Goal: Use online tool/utility: Utilize a website feature to perform a specific function

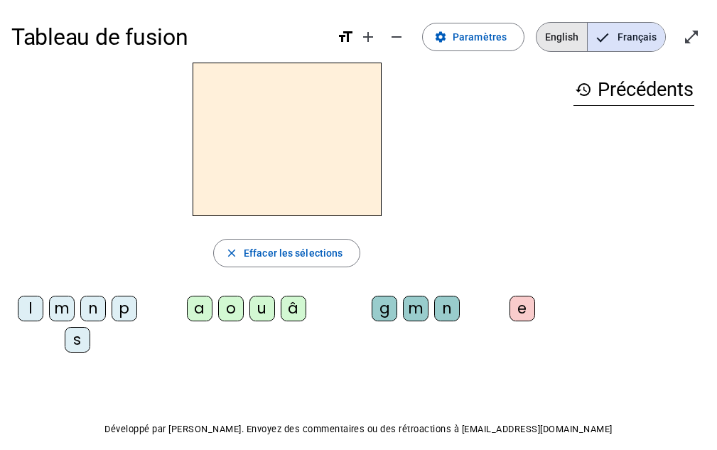
click at [568, 40] on span "English" at bounding box center [561, 37] width 50 height 28
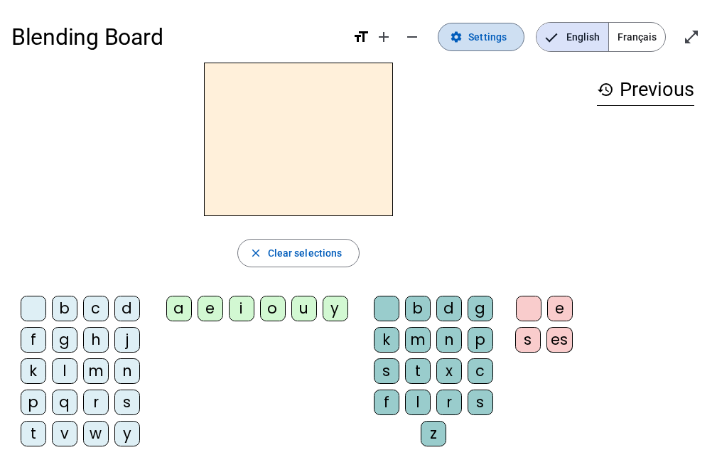
click at [469, 33] on span at bounding box center [480, 37] width 85 height 34
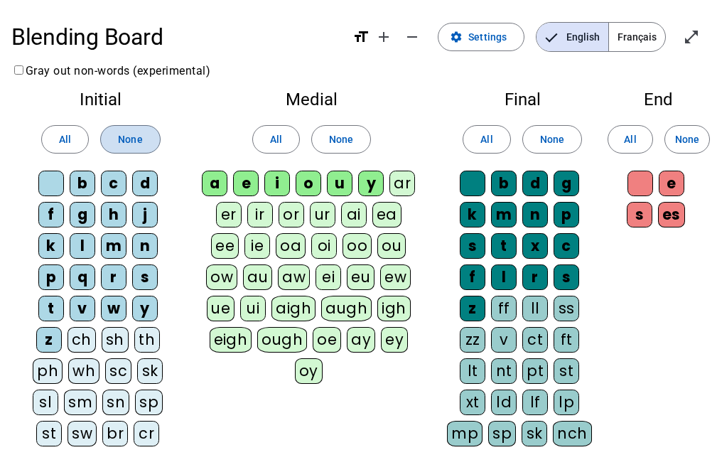
click at [145, 137] on span at bounding box center [130, 139] width 58 height 34
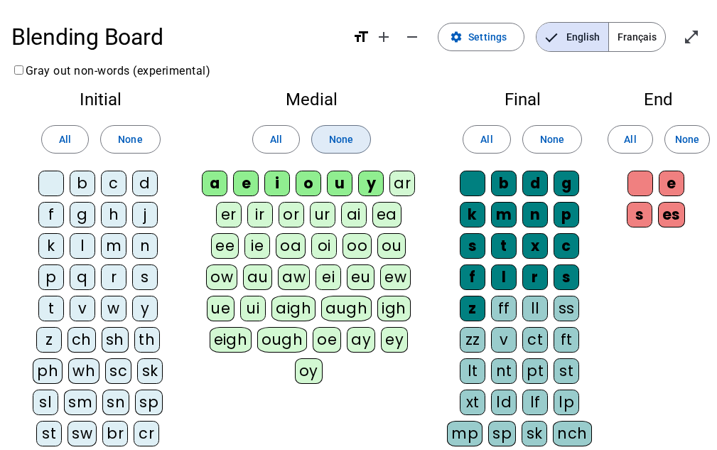
drag, startPoint x: 326, startPoint y: 135, endPoint x: 451, endPoint y: 120, distance: 125.9
click at [327, 135] on span at bounding box center [341, 139] width 58 height 34
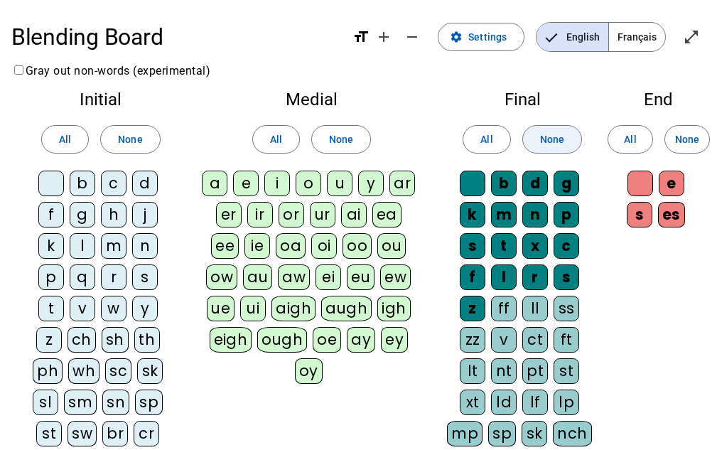
click at [553, 128] on span at bounding box center [552, 139] width 58 height 34
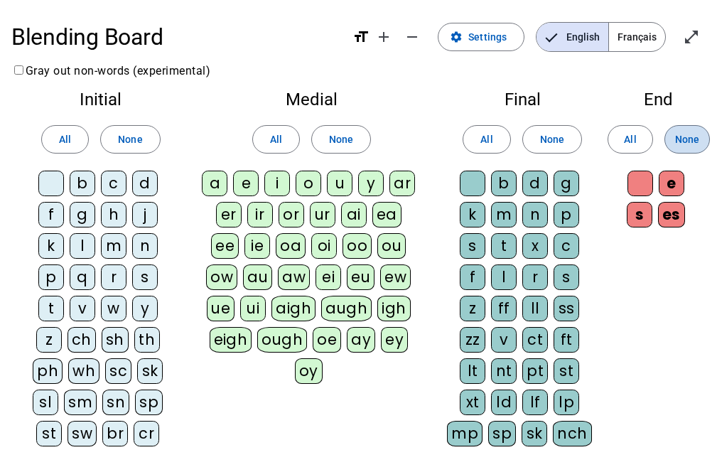
click at [672, 135] on span at bounding box center [687, 139] width 44 height 34
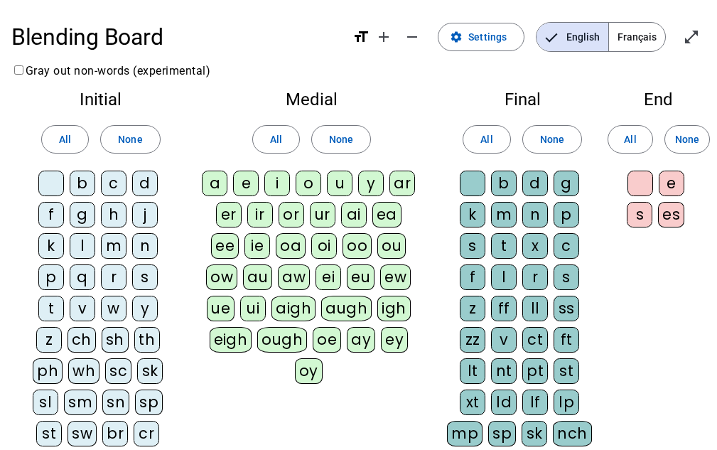
click at [113, 241] on div "m" at bounding box center [114, 246] width 26 height 26
click at [112, 274] on div "r" at bounding box center [114, 277] width 26 height 26
click at [116, 343] on div "sh" at bounding box center [115, 340] width 27 height 26
click at [144, 347] on div "th" at bounding box center [147, 340] width 26 height 26
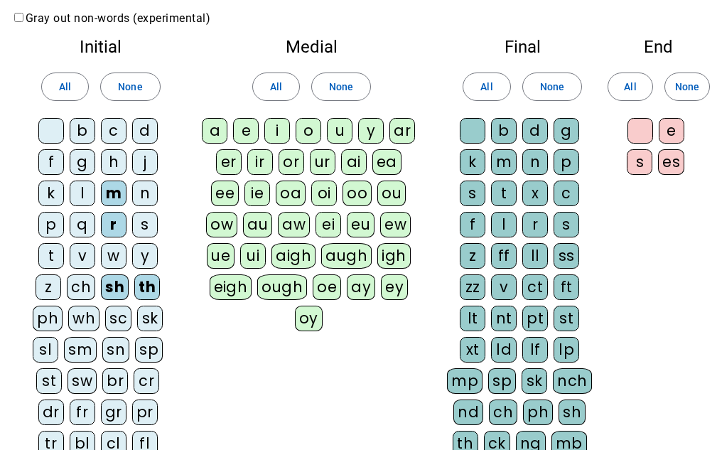
scroll to position [53, 0]
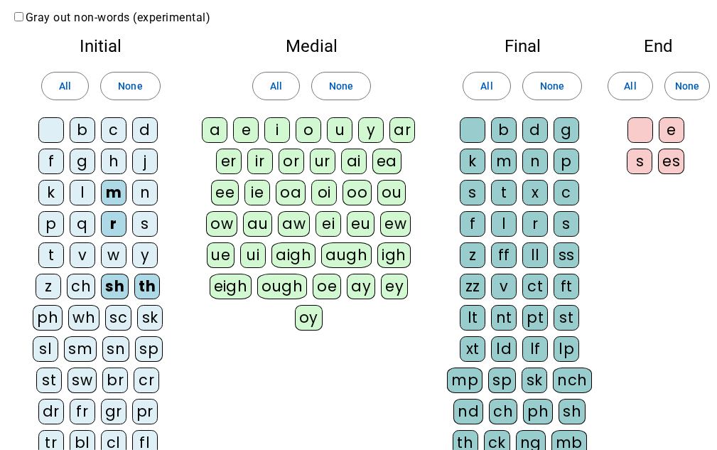
click at [114, 378] on div "br" at bounding box center [115, 380] width 26 height 26
click at [82, 418] on div "fr" at bounding box center [83, 411] width 26 height 26
click at [215, 132] on div "a" at bounding box center [215, 130] width 26 height 26
click at [275, 133] on div "i" at bounding box center [277, 130] width 26 height 26
click at [292, 133] on letter-bubble "i" at bounding box center [279, 132] width 31 height 31
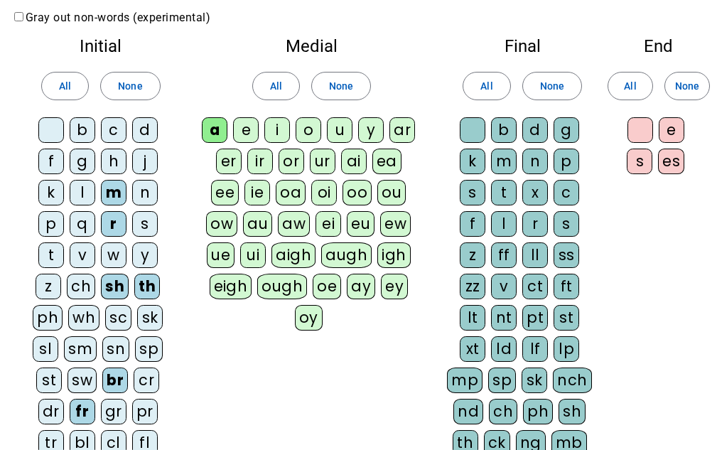
click at [292, 134] on letter-bubble "i" at bounding box center [279, 132] width 31 height 31
click at [312, 129] on div "o" at bounding box center [308, 130] width 26 height 26
click at [336, 130] on div "u" at bounding box center [340, 130] width 26 height 26
click at [536, 165] on div "n" at bounding box center [535, 161] width 26 height 26
click at [500, 197] on div "t" at bounding box center [504, 193] width 26 height 26
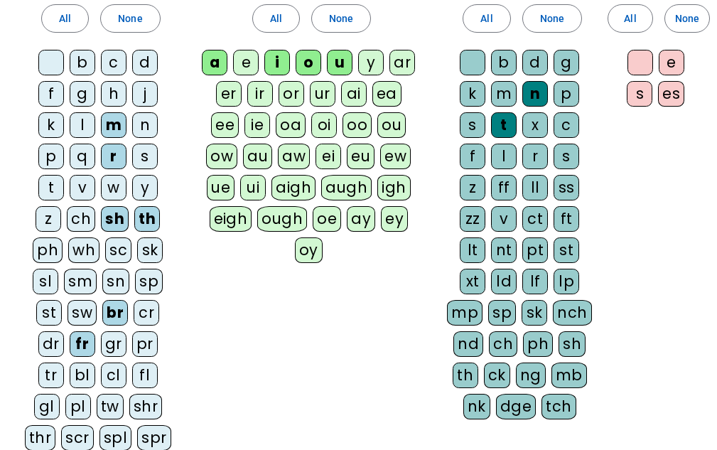
scroll to position [126, 0]
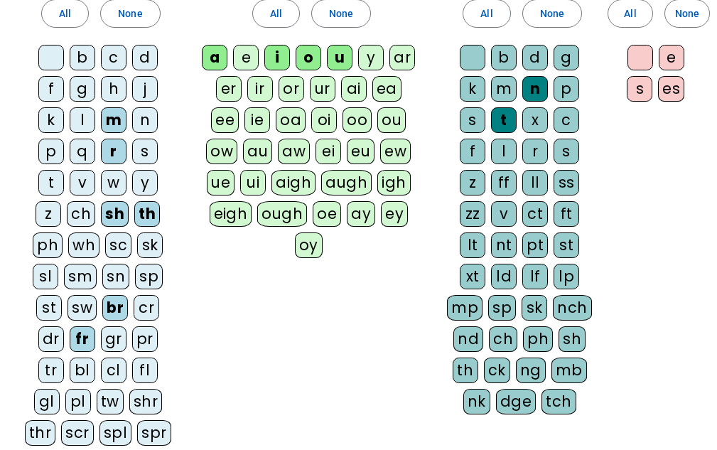
click at [562, 249] on div "st" at bounding box center [566, 245] width 26 height 26
click at [498, 362] on div "ck" at bounding box center [497, 370] width 26 height 26
click at [463, 374] on div "th" at bounding box center [465, 370] width 26 height 26
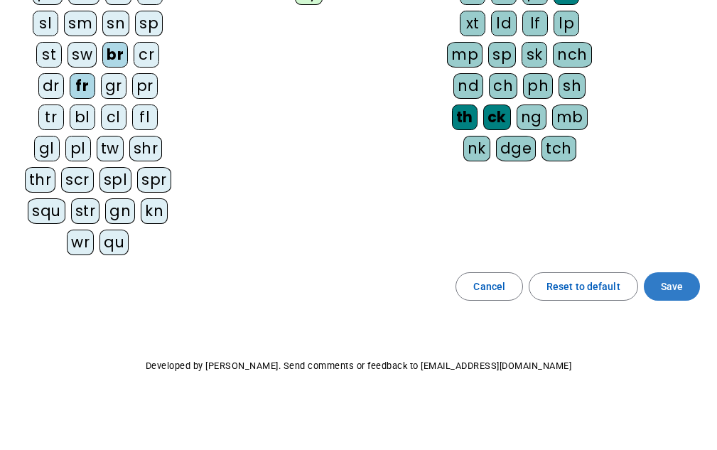
click at [687, 281] on span at bounding box center [672, 286] width 56 height 34
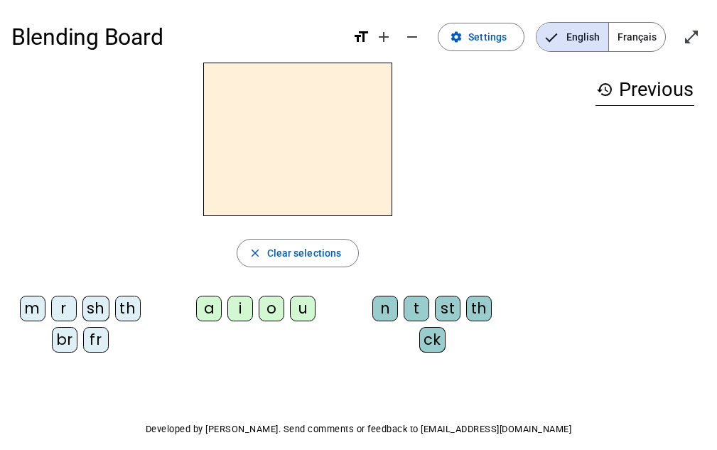
click at [24, 311] on div "m" at bounding box center [33, 308] width 26 height 26
click at [205, 310] on div "a" at bounding box center [209, 308] width 26 height 26
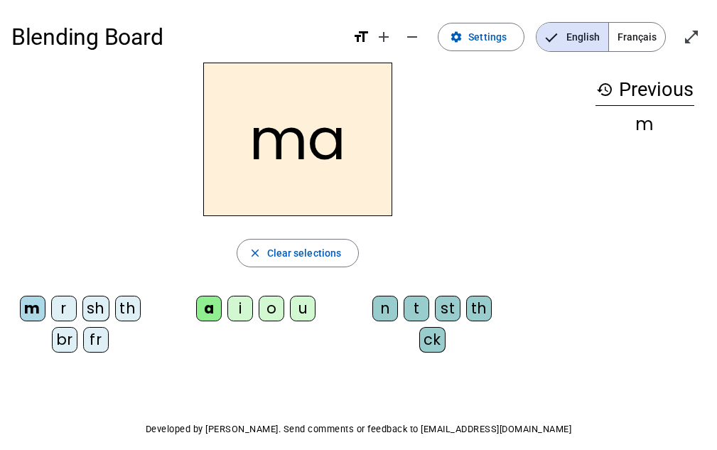
click at [479, 300] on div "th" at bounding box center [479, 308] width 26 height 26
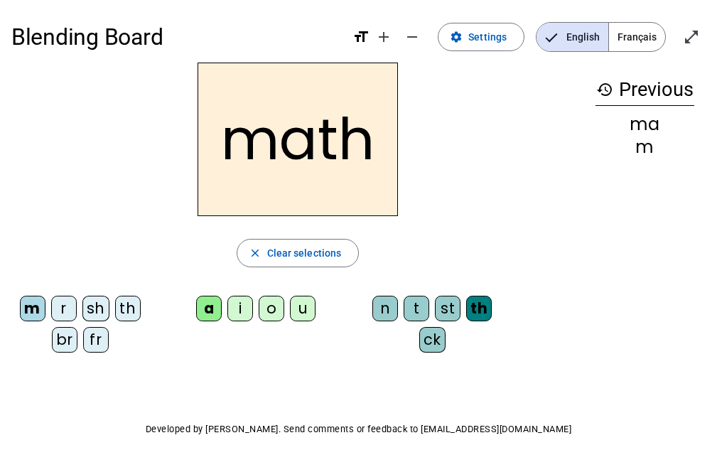
click at [272, 300] on div "o" at bounding box center [272, 308] width 26 height 26
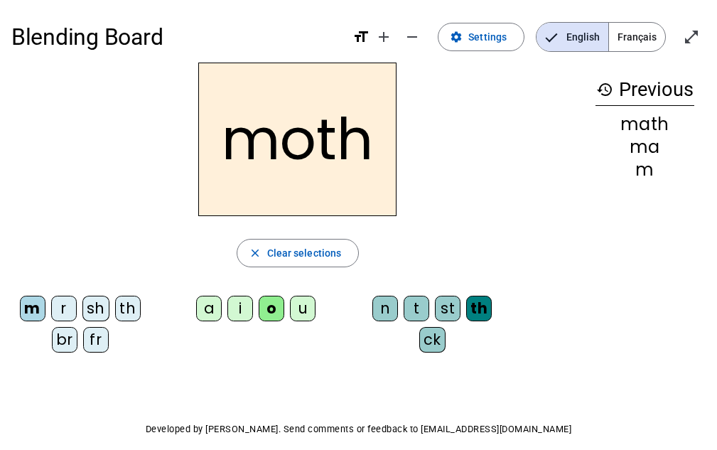
click at [59, 308] on div "r" at bounding box center [64, 308] width 26 height 26
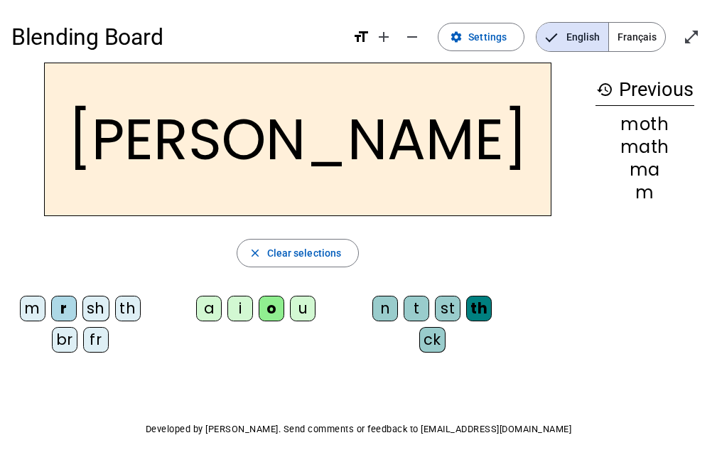
click at [62, 345] on div "br" at bounding box center [65, 340] width 26 height 26
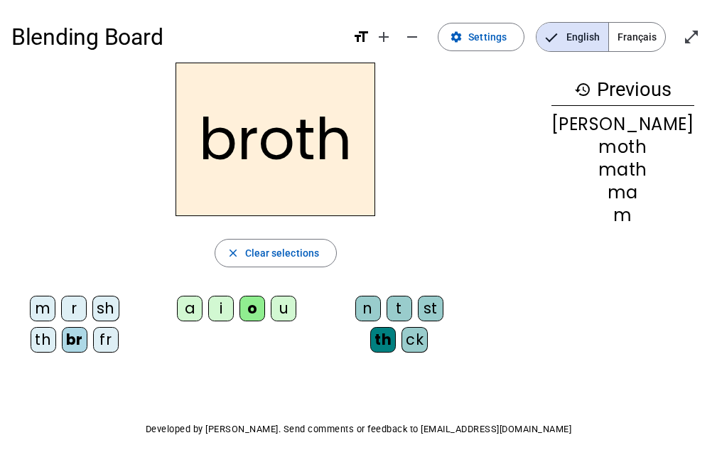
click at [95, 344] on div "fr" at bounding box center [106, 340] width 26 height 26
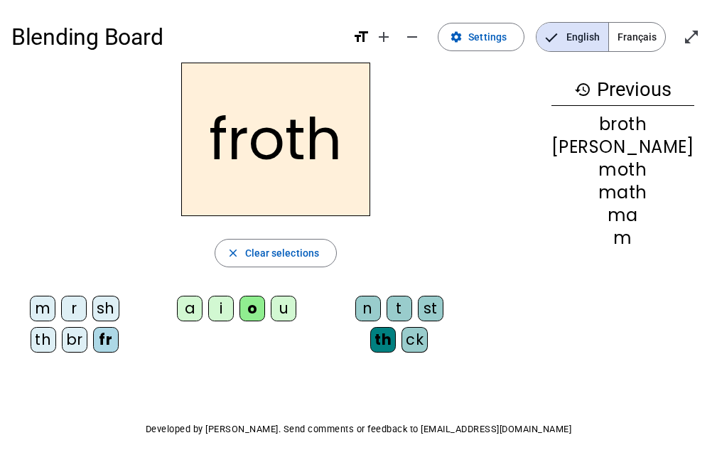
click at [428, 336] on div "ck" at bounding box center [414, 340] width 26 height 26
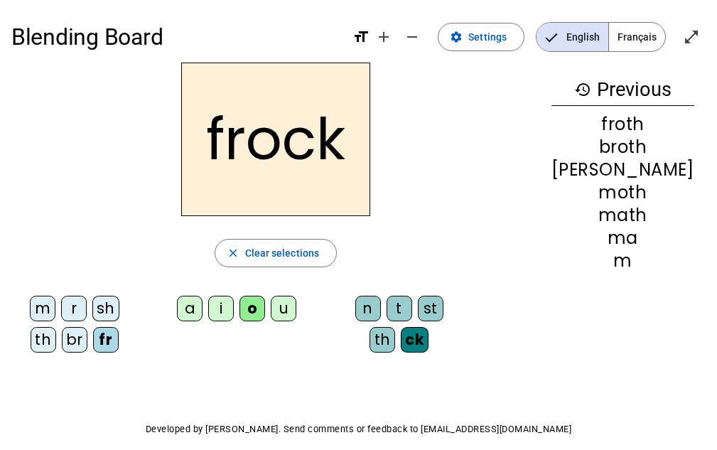
click at [65, 303] on div "r" at bounding box center [74, 308] width 26 height 26
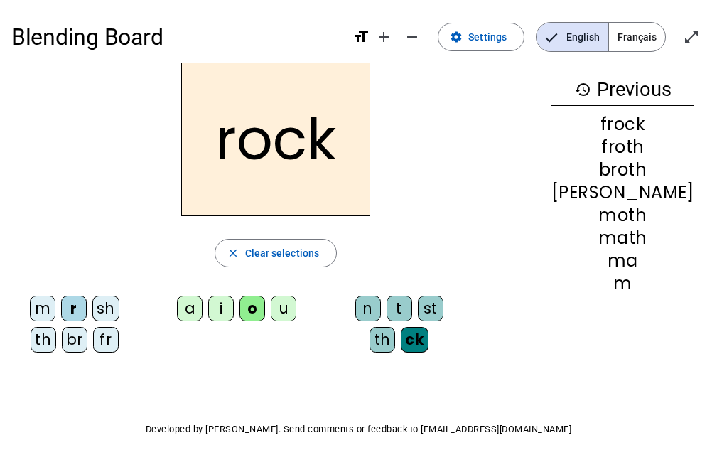
click at [234, 308] on div "i" at bounding box center [221, 308] width 26 height 26
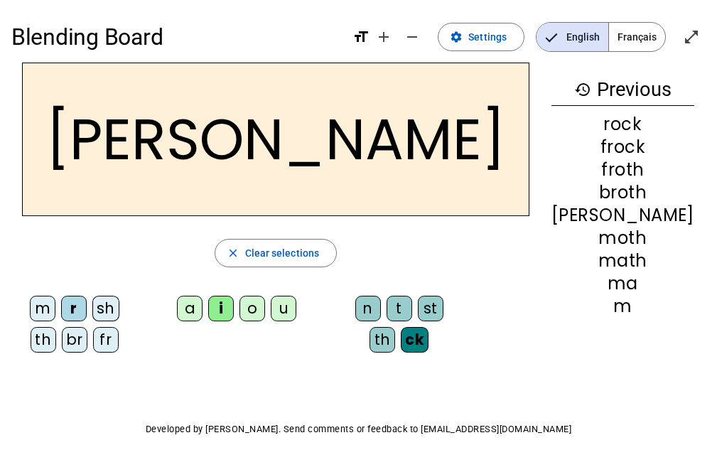
click at [56, 327] on div "th" at bounding box center [44, 340] width 26 height 26
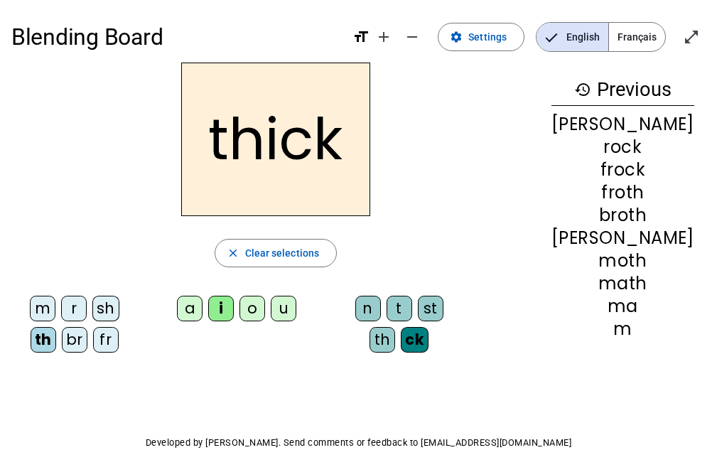
click at [376, 309] on div "n" at bounding box center [368, 308] width 26 height 26
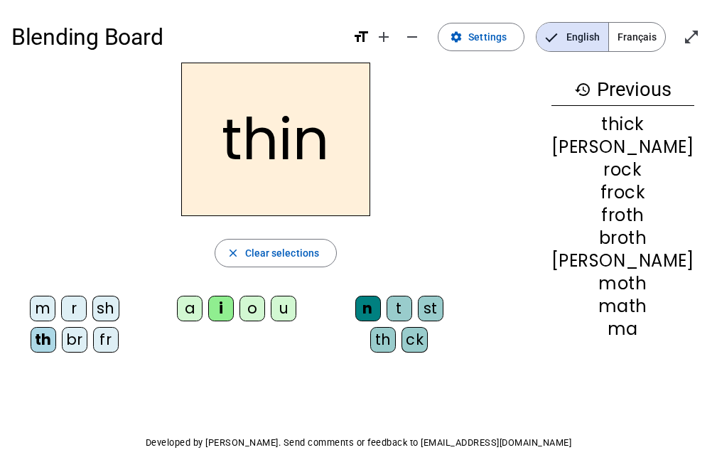
click at [97, 304] on div "sh" at bounding box center [105, 308] width 27 height 26
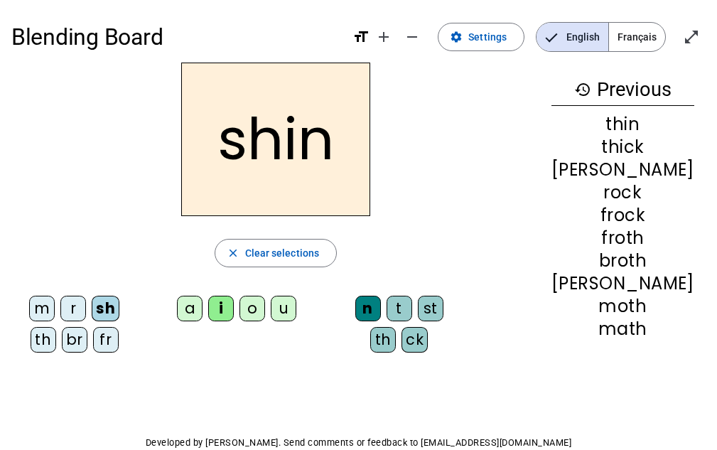
click at [296, 313] on div "u" at bounding box center [284, 308] width 26 height 26
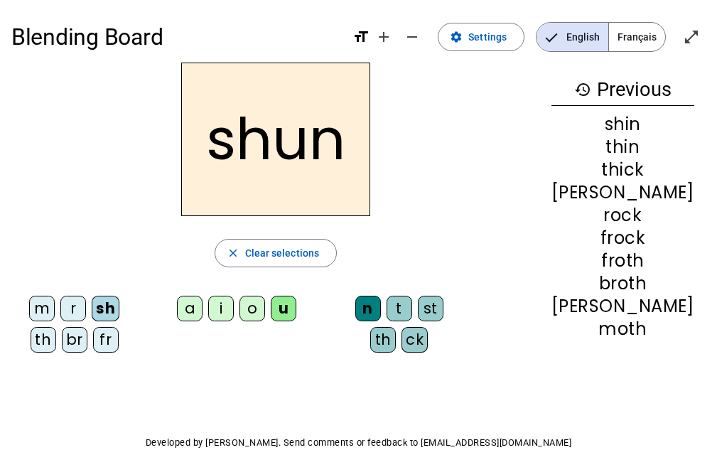
click at [60, 318] on div "r" at bounding box center [73, 308] width 26 height 26
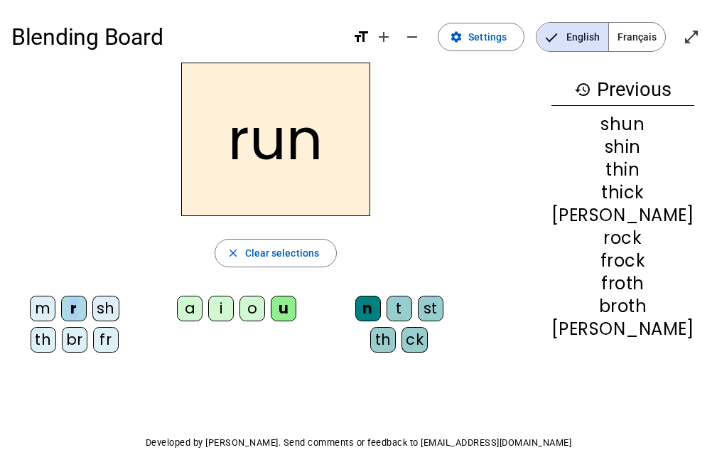
click at [61, 318] on div "r" at bounding box center [74, 308] width 26 height 26
click at [412, 305] on div "t" at bounding box center [399, 308] width 26 height 26
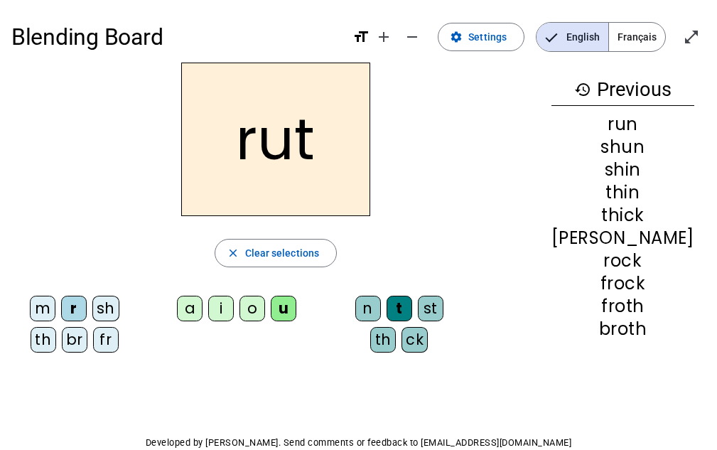
click at [443, 315] on div "st" at bounding box center [431, 308] width 26 height 26
